Goal: Obtain resource: Download file/media

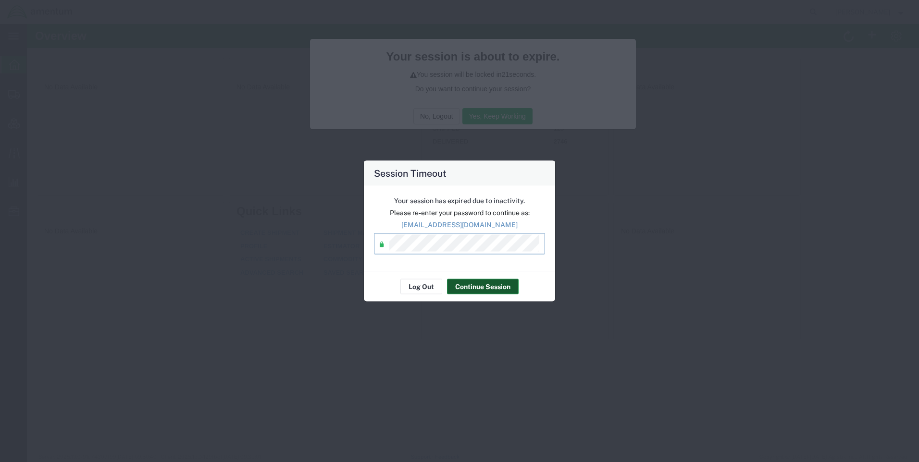
click at [468, 290] on button "Continue Session" at bounding box center [483, 286] width 72 height 15
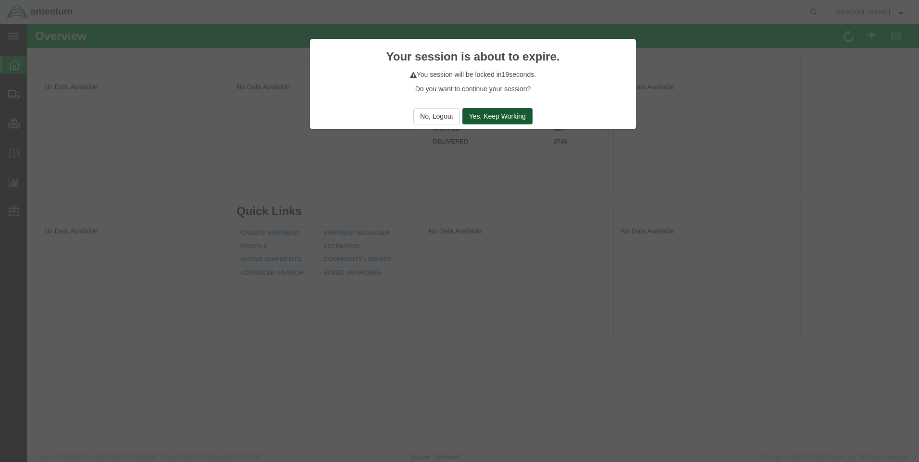
click at [480, 114] on button "Yes, Keep Working" at bounding box center [497, 116] width 70 height 16
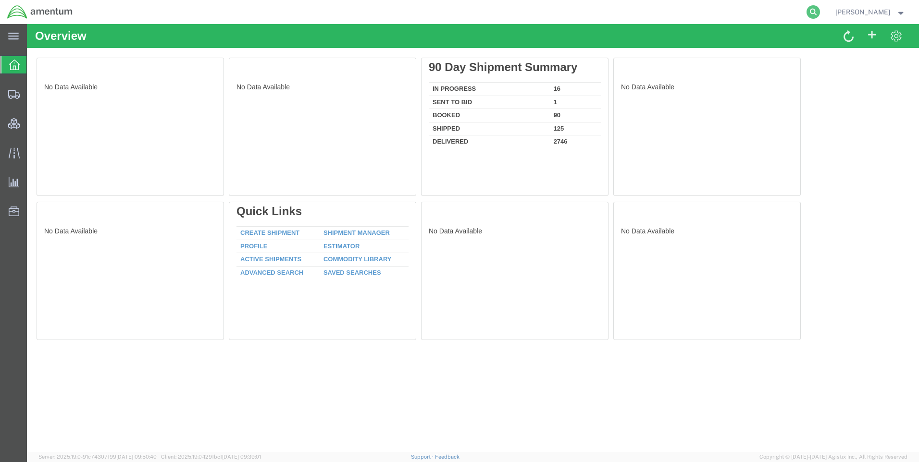
click at [819, 8] on icon at bounding box center [812, 11] width 13 height 13
paste input "DCO-25226-166858"
type input "DCO-25226-166858"
click at [817, 10] on icon at bounding box center [812, 11] width 13 height 13
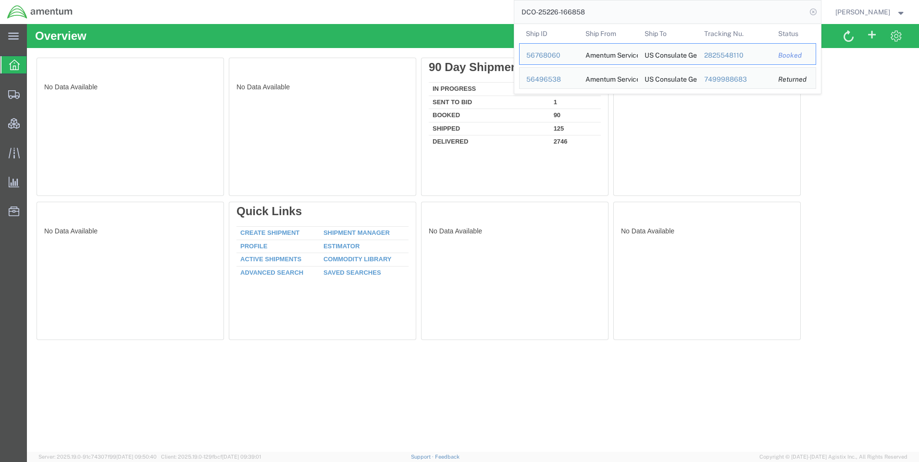
click at [820, 11] on icon at bounding box center [812, 11] width 13 height 13
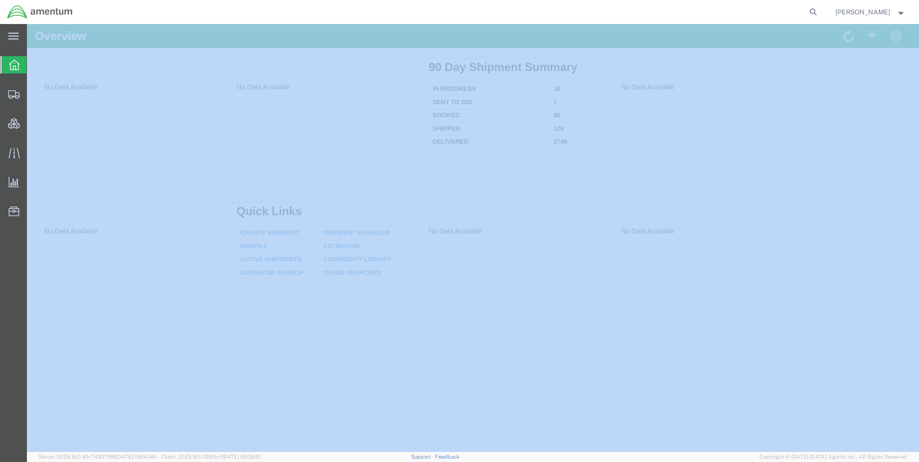
click at [820, 11] on icon at bounding box center [812, 11] width 13 height 13
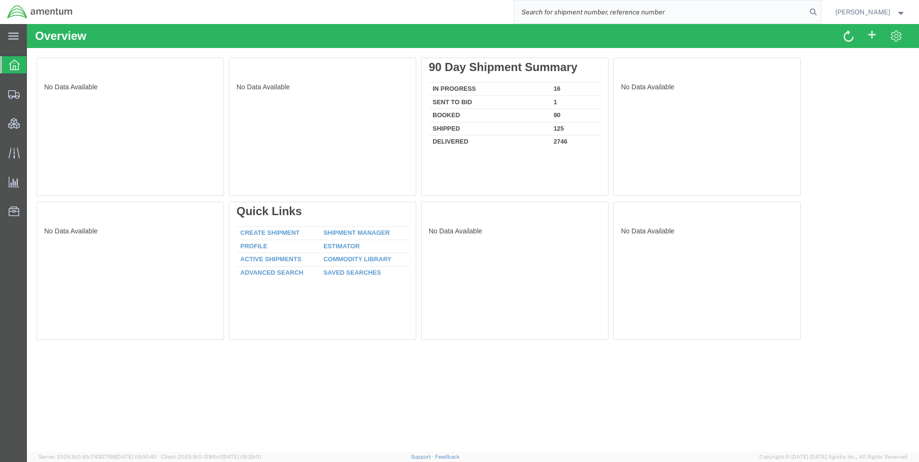
paste input "DCO-25226-166858"
type input "DCO-25226-166858"
click at [820, 12] on icon at bounding box center [812, 11] width 13 height 13
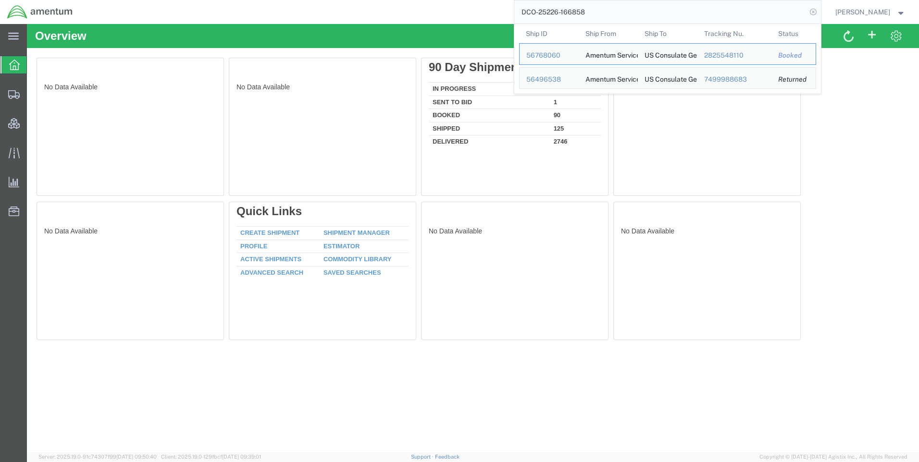
click at [820, 10] on icon at bounding box center [812, 11] width 13 height 13
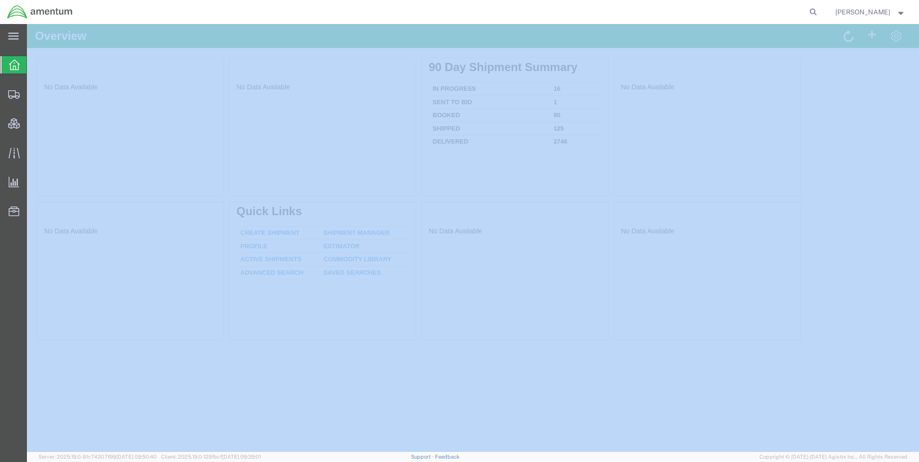
click at [820, 10] on icon at bounding box center [812, 11] width 13 height 13
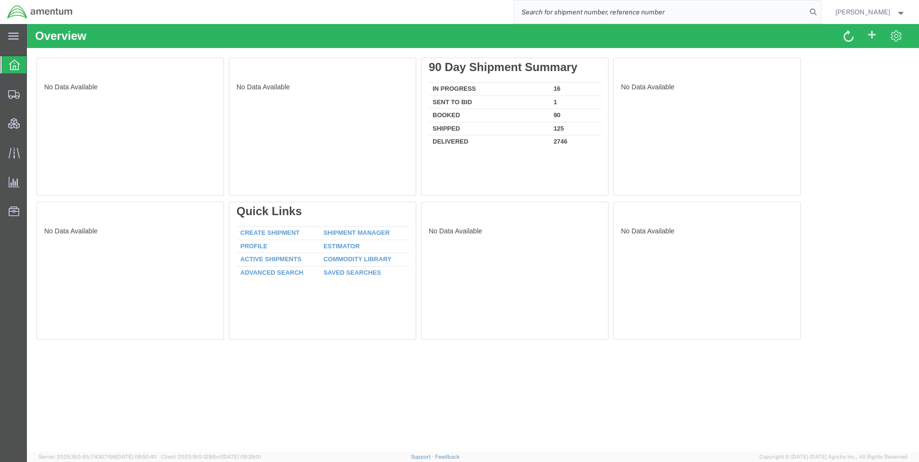
paste input "DCO-25226-166858"
type input "DCO-25226-166858"
click at [820, 10] on icon at bounding box center [812, 11] width 13 height 13
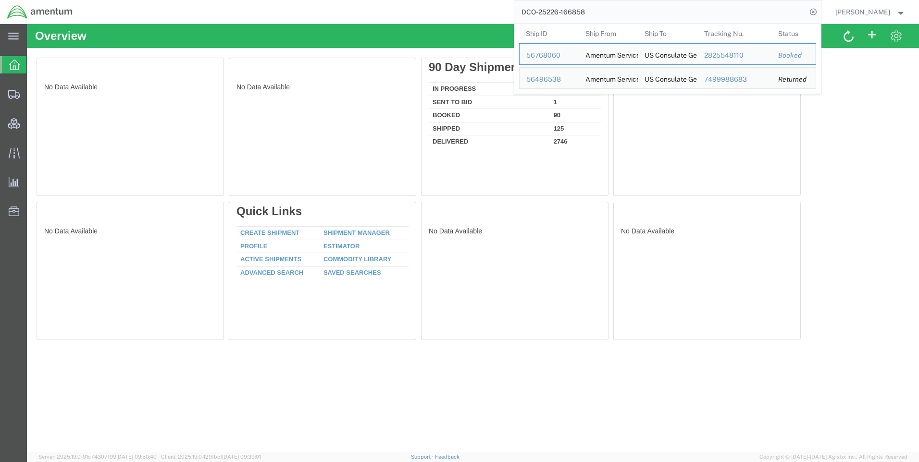
click at [820, 10] on icon at bounding box center [812, 11] width 13 height 13
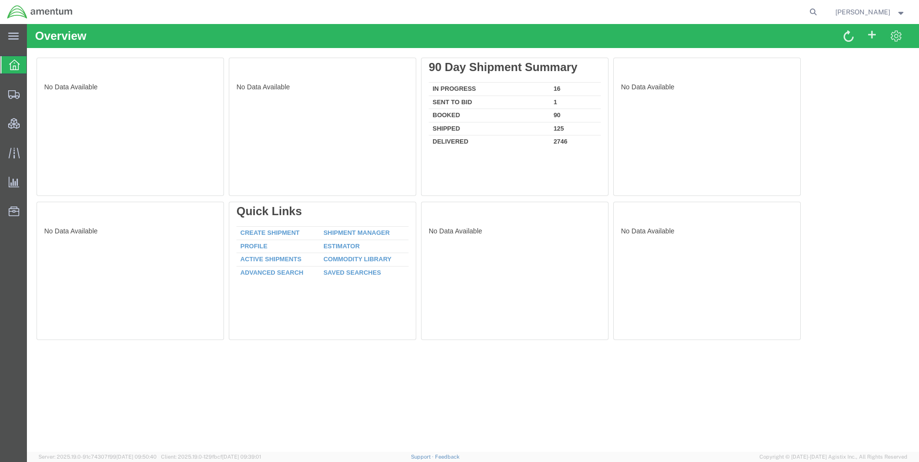
click at [46, 13] on img at bounding box center [40, 12] width 66 height 14
click at [820, 8] on icon at bounding box center [812, 11] width 13 height 13
paste input "DCO-25226-166858"
type input "DCO-25226-166858"
click at [819, 13] on icon at bounding box center [812, 11] width 13 height 13
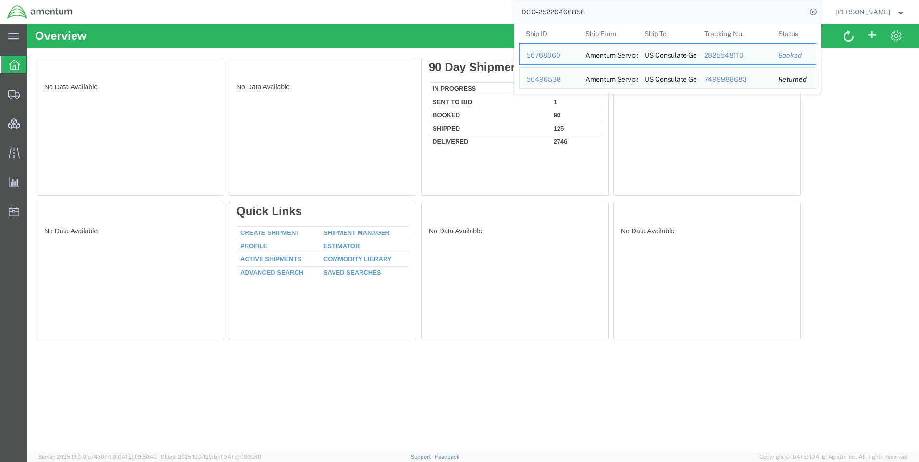
click at [819, 13] on icon at bounding box center [812, 11] width 13 height 13
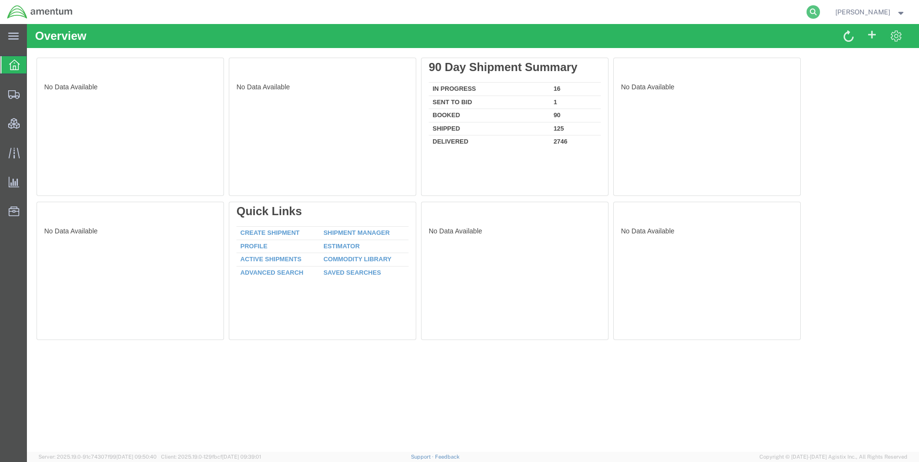
click at [817, 11] on icon at bounding box center [812, 11] width 13 height 13
paste input "DCO-25226-166858"
type input "DCO-25226-166858"
click at [820, 8] on icon at bounding box center [812, 11] width 13 height 13
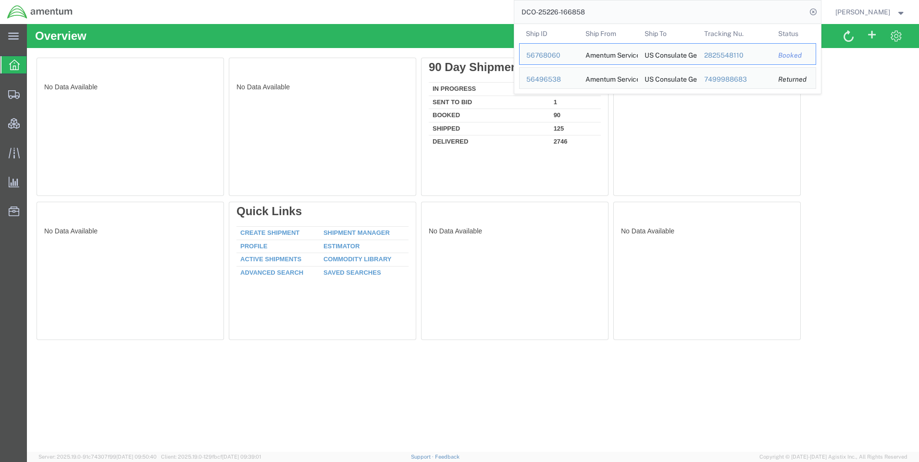
click at [820, 8] on icon at bounding box center [812, 11] width 13 height 13
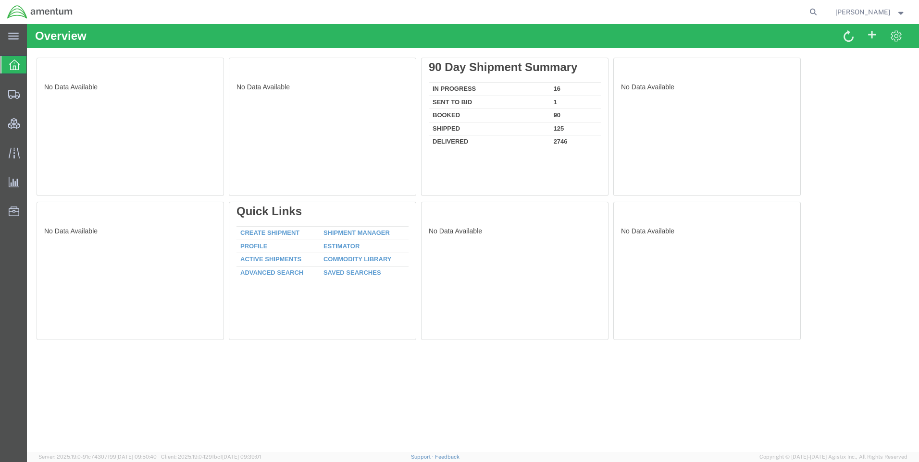
click at [820, 8] on icon at bounding box center [812, 11] width 13 height 13
click at [820, 10] on icon at bounding box center [812, 11] width 13 height 13
paste input "DCO-25226-166858"
type input "DCO-25226-166858"
click at [816, 12] on icon at bounding box center [812, 11] width 13 height 13
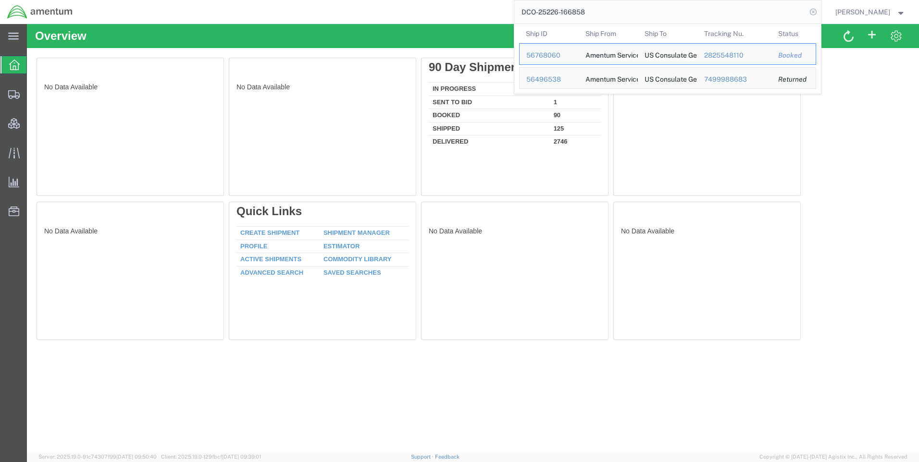
click at [820, 11] on icon at bounding box center [812, 11] width 13 height 13
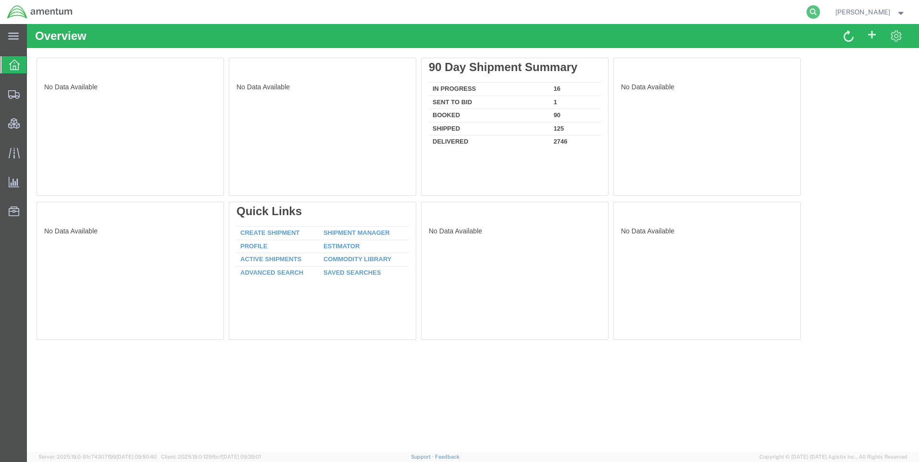
click at [820, 9] on icon at bounding box center [812, 11] width 13 height 13
paste input "DCO-25226-166858"
drag, startPoint x: 721, startPoint y: 9, endPoint x: 523, endPoint y: 13, distance: 198.5
click at [523, 13] on input "DCO-25226-166858" at bounding box center [660, 11] width 292 height 23
paste input "L 28 2554 8110"
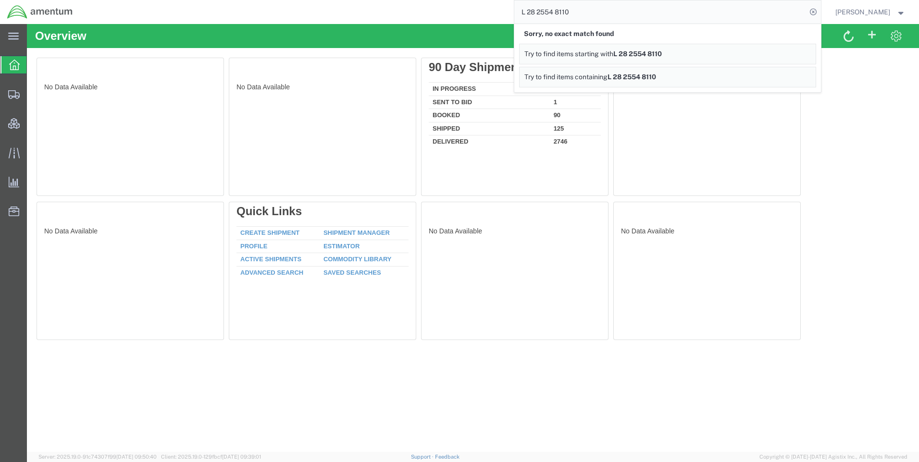
click at [536, 12] on input "L 28 2554 8110" at bounding box center [660, 11] width 292 height 23
type input "28 2554 8110"
click at [506, 12] on div "28 2554 8110 Sorry, no exact match found Try to find items starting with 28 255…" at bounding box center [450, 12] width 741 height 24
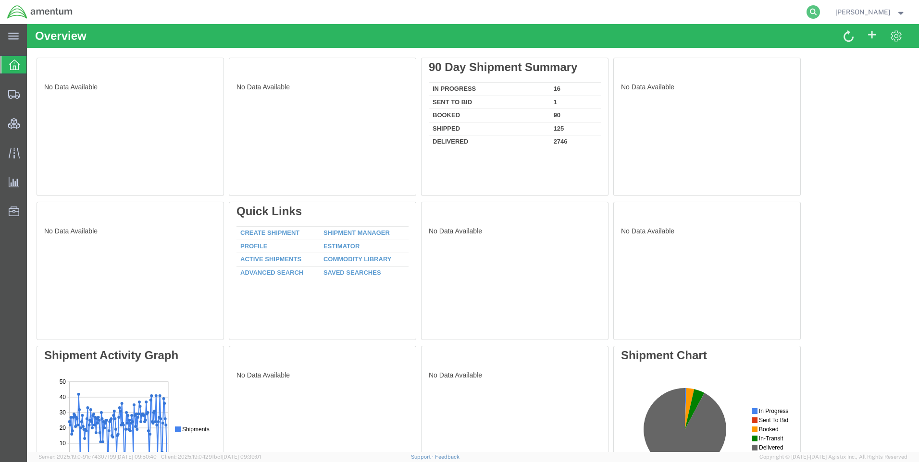
click at [817, 11] on icon at bounding box center [812, 11] width 13 height 13
paste input "L 28 2554 8110"
click at [534, 11] on input "L 28 2554 8110" at bounding box center [660, 11] width 292 height 23
type input "28 2554 8110"
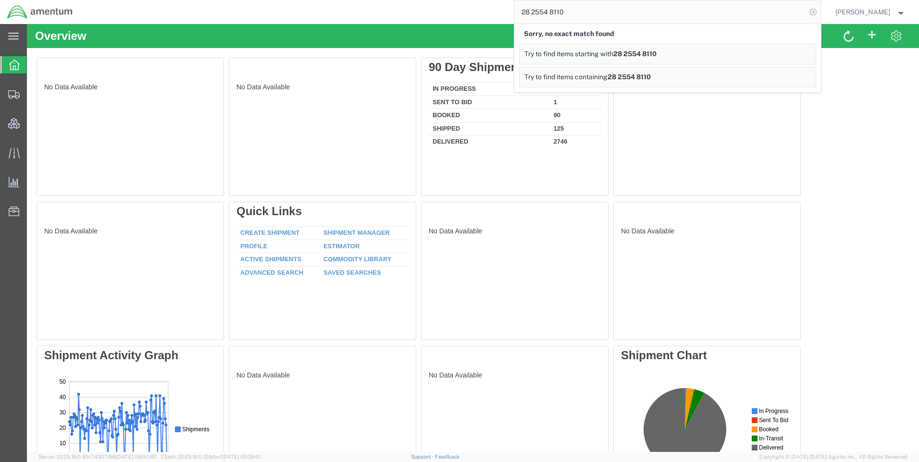
click at [820, 10] on icon at bounding box center [812, 11] width 13 height 13
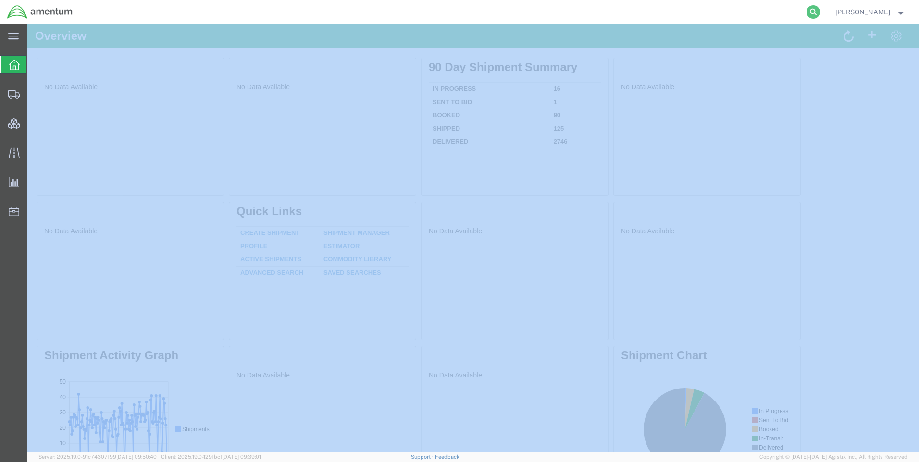
click at [819, 10] on icon at bounding box center [812, 11] width 13 height 13
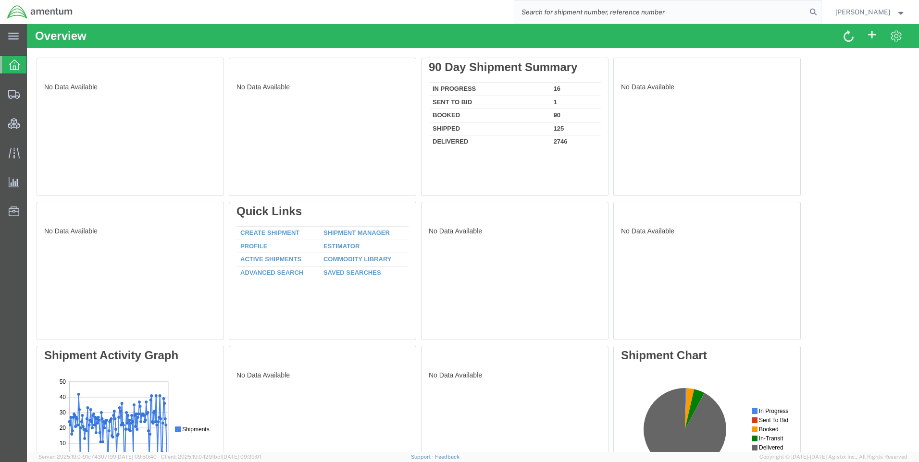
paste input "DCO-25226-166858"
type input "DCO-25226-166858"
click at [820, 11] on icon at bounding box center [812, 11] width 13 height 13
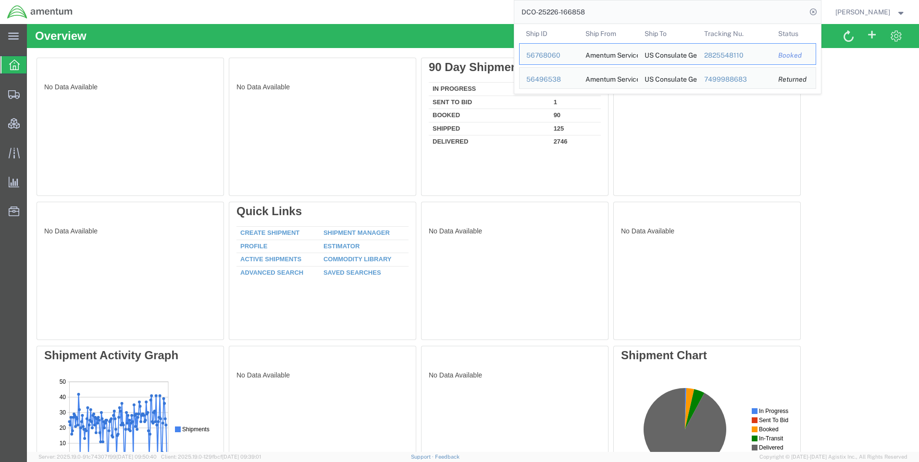
click at [820, 11] on icon at bounding box center [812, 11] width 13 height 13
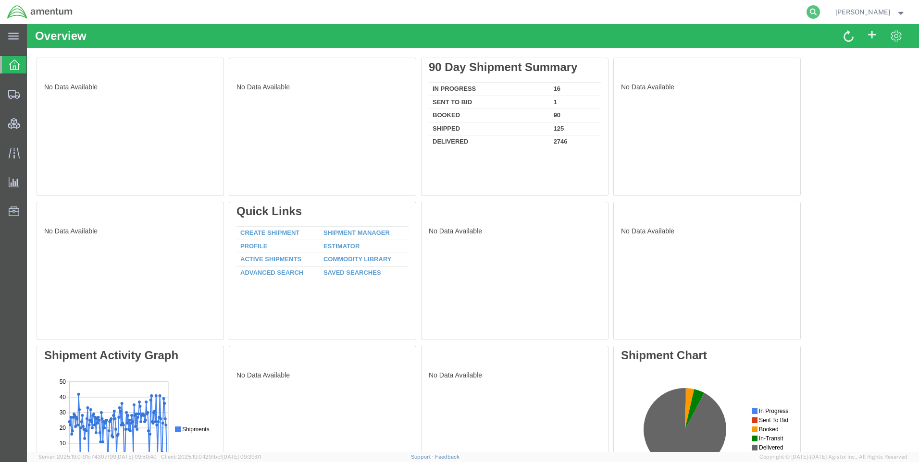
click at [820, 12] on icon at bounding box center [812, 11] width 13 height 13
paste input "QCC-OMSS-25209-0218H"
type input "QCC-OMSS-25209-0218H"
click at [817, 11] on icon at bounding box center [812, 11] width 13 height 13
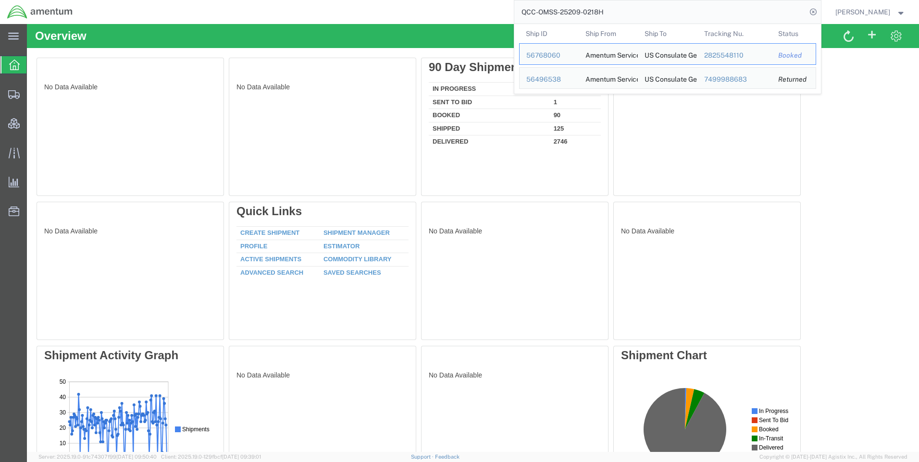
click at [817, 11] on icon at bounding box center [812, 11] width 13 height 13
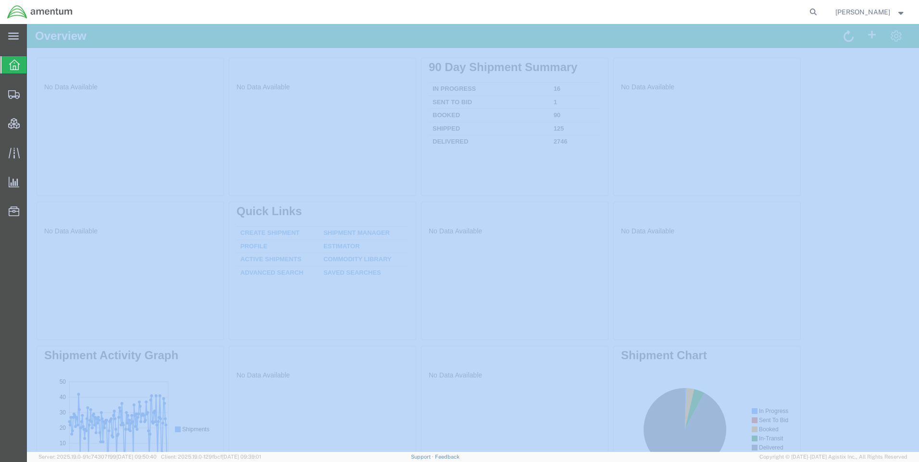
click at [817, 11] on icon at bounding box center [812, 11] width 13 height 13
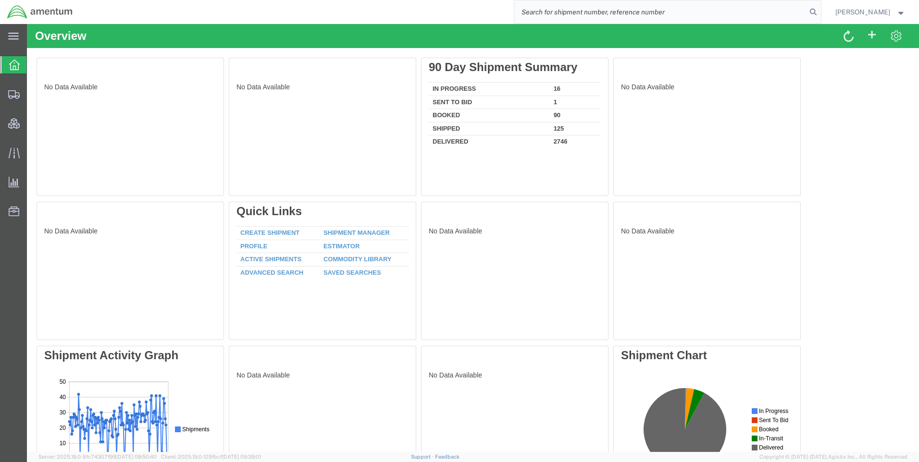
paste input "QCC-OMSS-25209-0218H"
type input "QCC-OMSS-25209-0218H"
click at [820, 11] on icon at bounding box center [812, 11] width 13 height 13
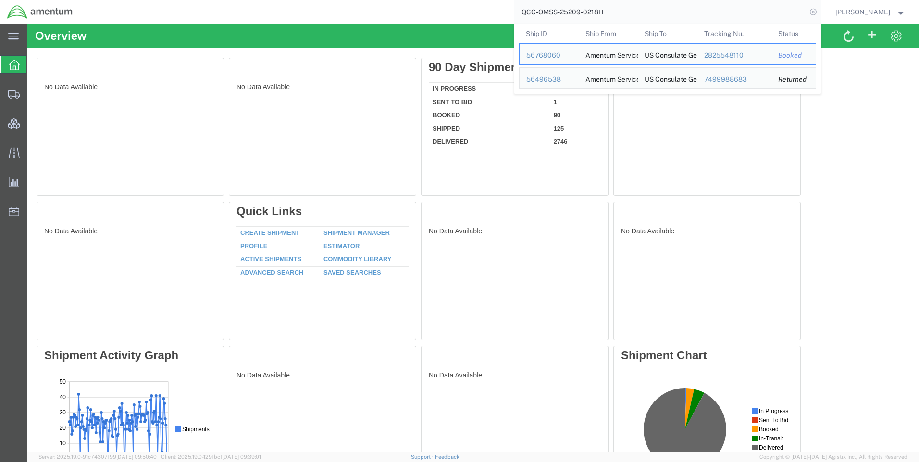
click at [820, 11] on icon at bounding box center [812, 11] width 13 height 13
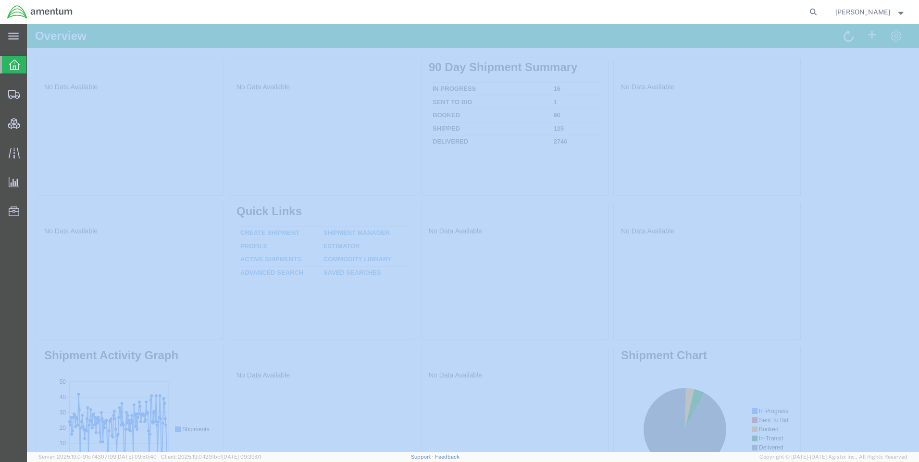
click at [820, 11] on icon at bounding box center [812, 11] width 13 height 13
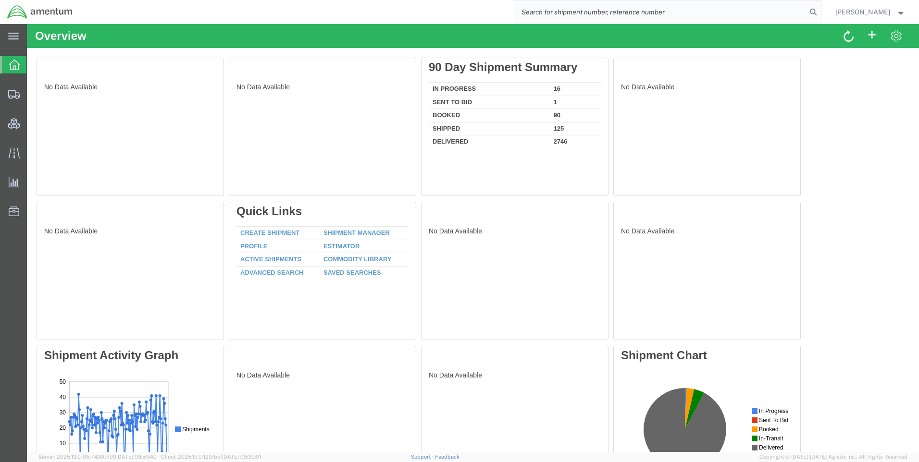
paste input "DCO-25226-166858"
click at [817, 11] on icon at bounding box center [812, 11] width 13 height 13
type input "DCO-25226-166858"
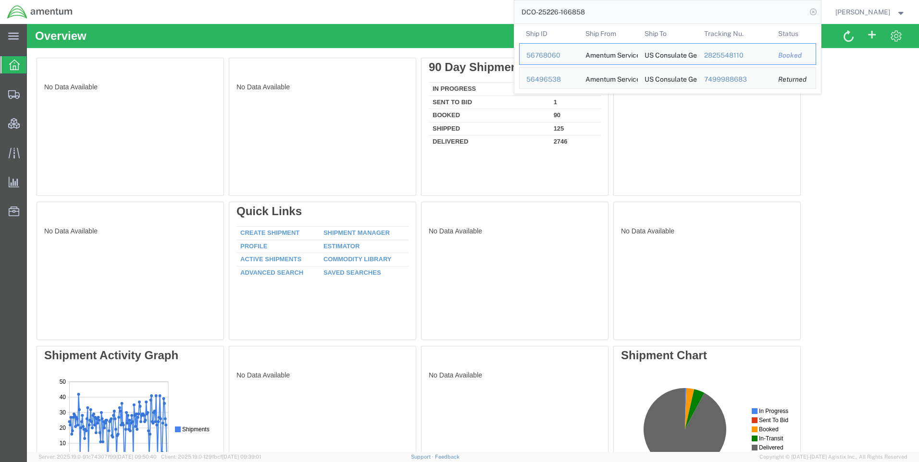
click at [820, 12] on icon at bounding box center [812, 11] width 13 height 13
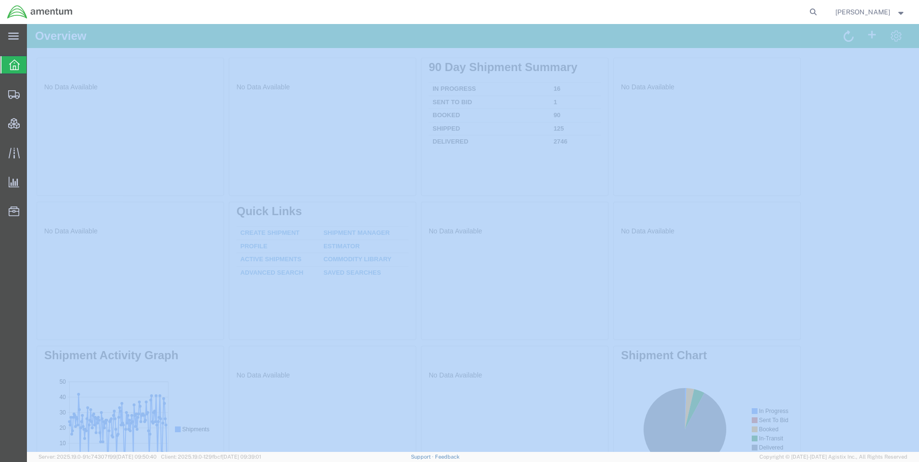
click at [820, 12] on icon at bounding box center [812, 11] width 13 height 13
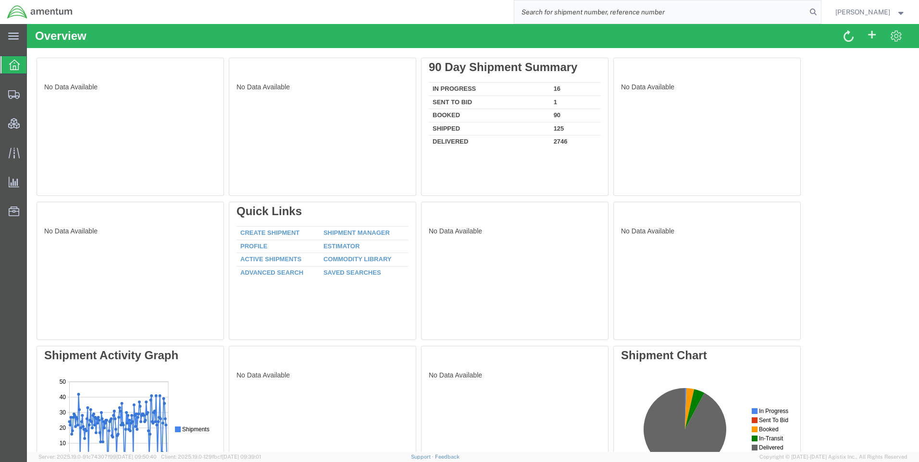
paste input "DCO-25226-166854"
click at [819, 8] on icon at bounding box center [812, 11] width 13 height 13
type input "DCO-25226-166854"
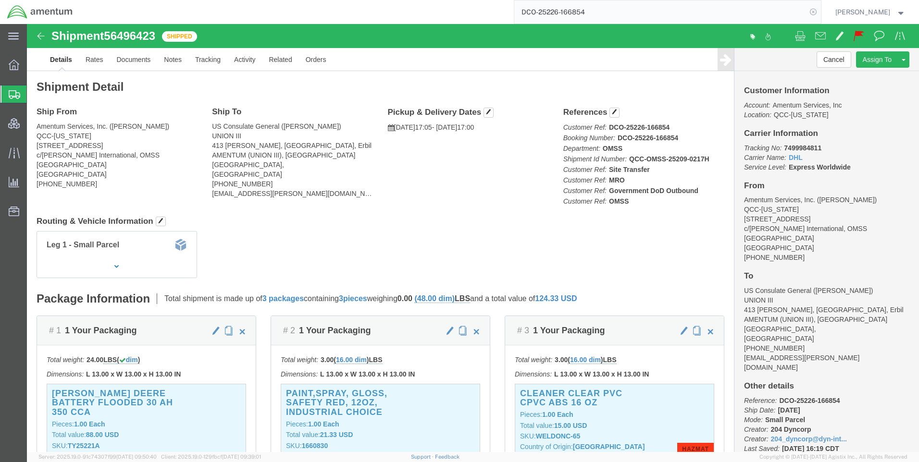
click at [820, 12] on icon at bounding box center [812, 11] width 13 height 13
click at [820, 7] on icon at bounding box center [812, 11] width 13 height 13
paste input "56768060"
type input "56768060"
click at [820, 9] on icon at bounding box center [812, 11] width 13 height 13
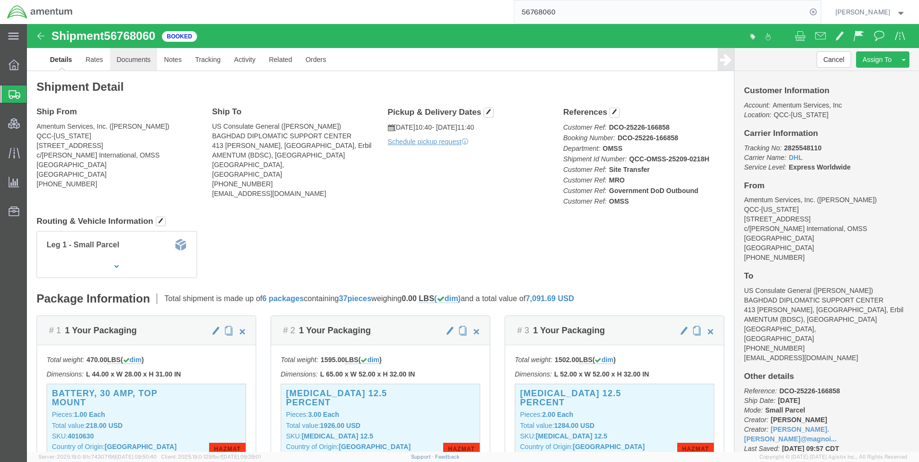
click link "Documents"
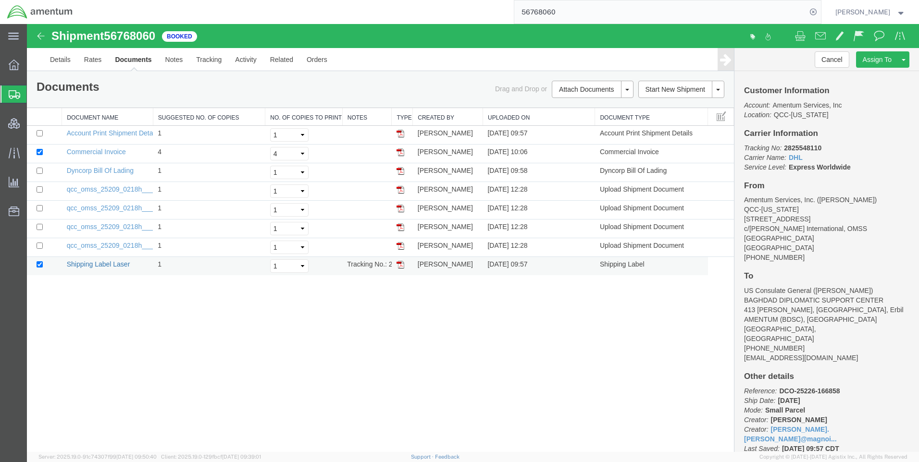
click at [100, 265] on link "Shipping Label Laser" at bounding box center [98, 264] width 63 height 8
click at [101, 152] on link "Commercial Invoice" at bounding box center [96, 152] width 59 height 8
click at [89, 246] on link "qcc_omss_25209_0218h___packing_list_2825548110.pdf" at bounding box center [154, 246] width 174 height 8
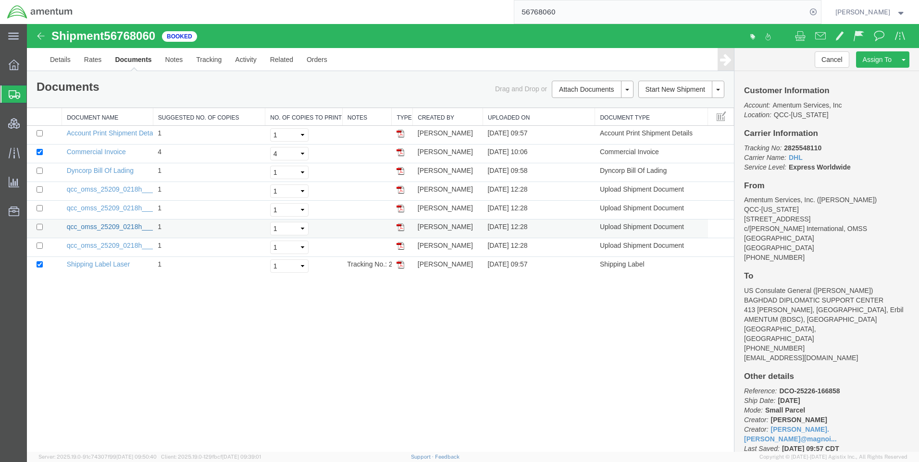
click at [91, 228] on link "qcc_omss_25209_0218h___dhl_labels_2825548110.pdf" at bounding box center [151, 227] width 169 height 8
click at [88, 208] on link "qcc_omss_25209_0218h___dgd_2825548110.pdf" at bounding box center [142, 208] width 150 height 8
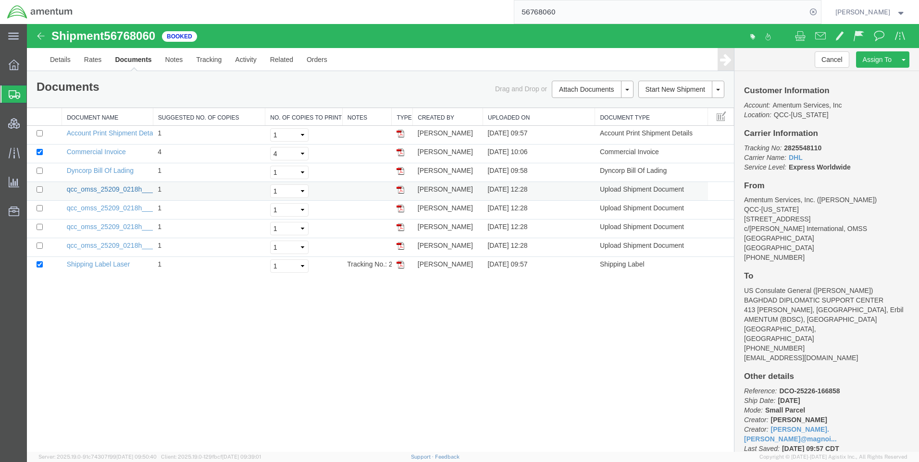
click at [92, 188] on link "qcc_omss_25209_0218h___commercial_invoice_2825548110.pdf" at bounding box center [166, 189] width 198 height 8
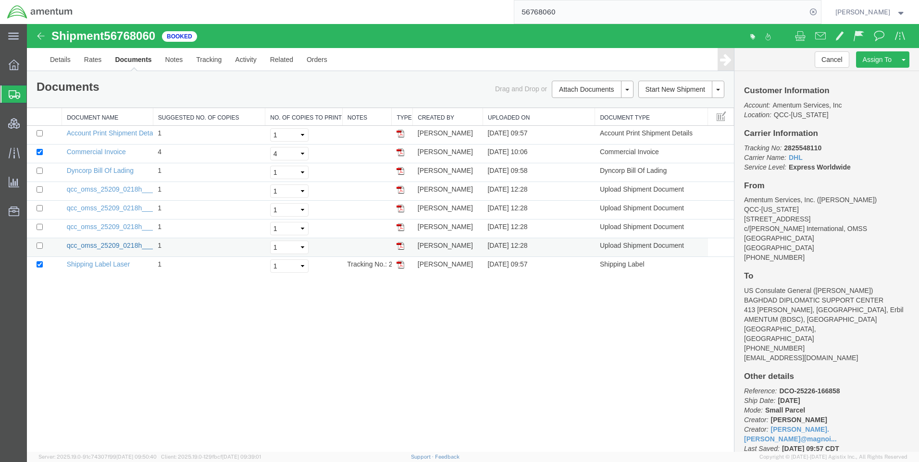
click at [100, 248] on link "qcc_omss_25209_0218h___packing_list_2825548110.pdf" at bounding box center [154, 246] width 174 height 8
click at [121, 226] on link "qcc_omss_25209_0218h___dhl_labels_2825548110.pdf" at bounding box center [151, 227] width 169 height 8
click at [123, 133] on link "Account Print Shipment Details" at bounding box center [113, 133] width 93 height 8
click at [90, 171] on link "Dyncorp Bill Of Lading" at bounding box center [100, 171] width 67 height 8
click at [112, 171] on link "Dyncorp Bill Of Lading" at bounding box center [100, 171] width 67 height 8
